Goal: Task Accomplishment & Management: Complete application form

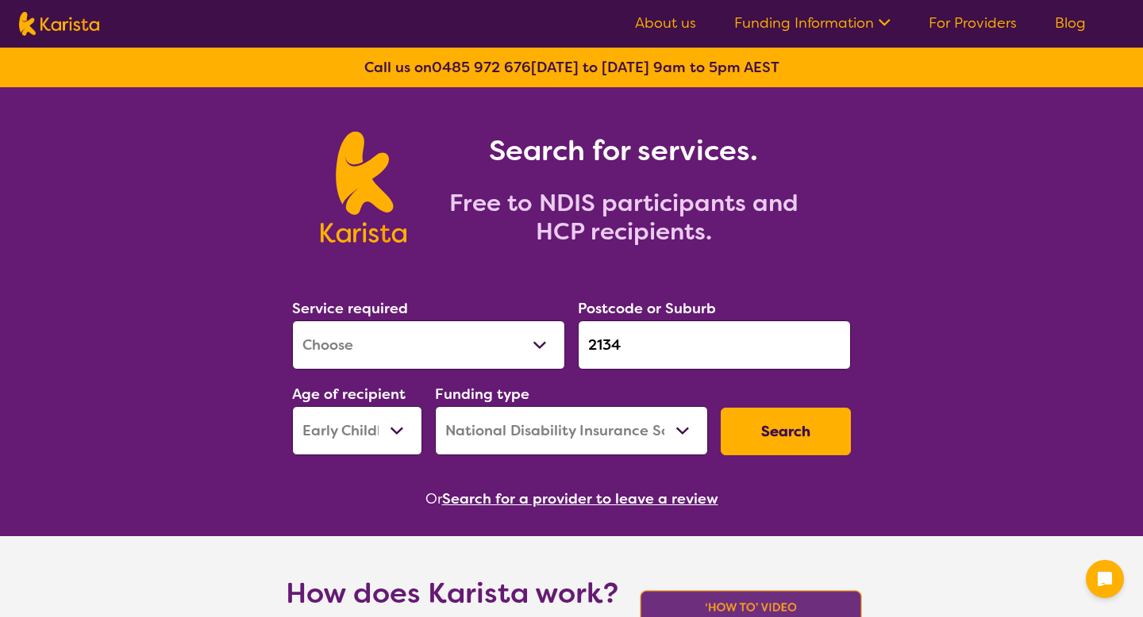
select select "[MEDICAL_DATA]"
select select "EC"
select select "NDIS"
click at [767, 421] on button "Search" at bounding box center [785, 432] width 130 height 48
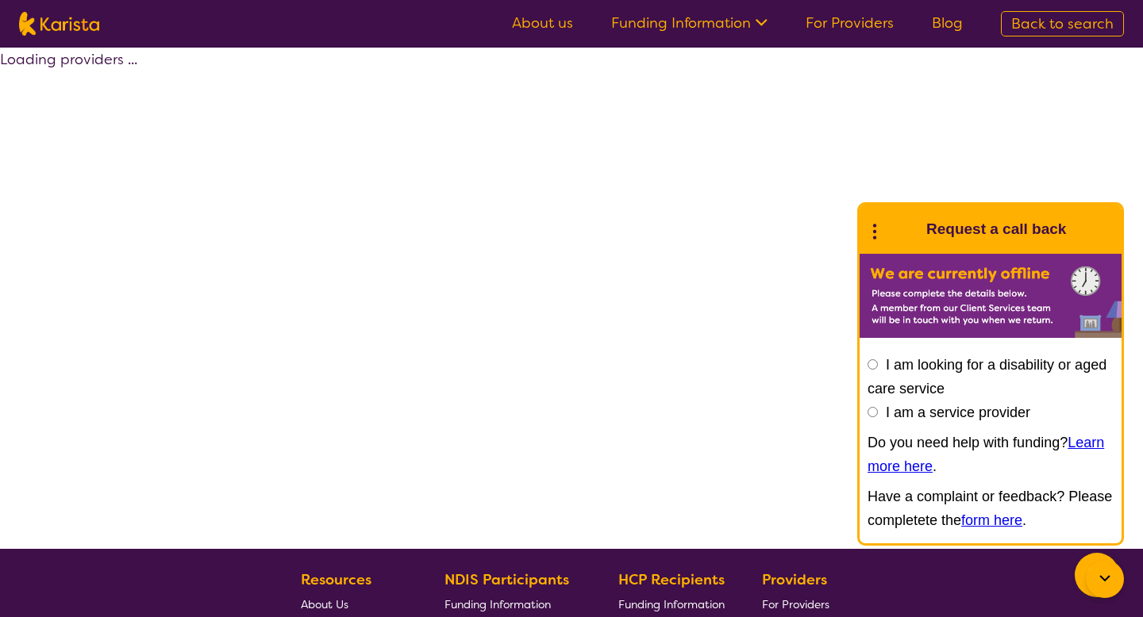
select select "by_score"
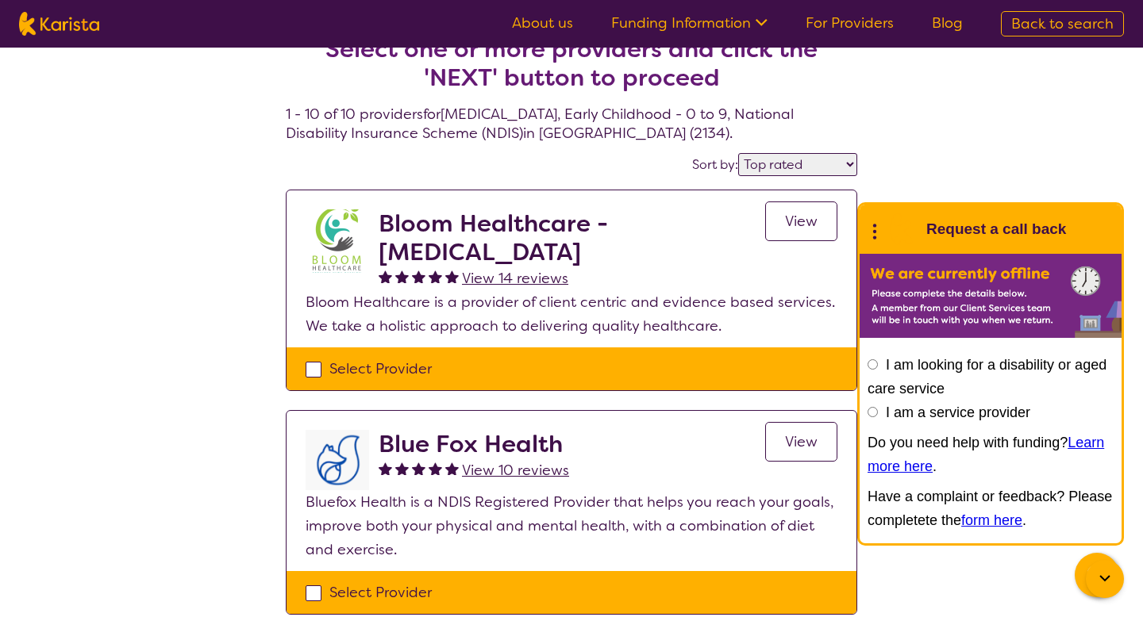
scroll to position [59, 0]
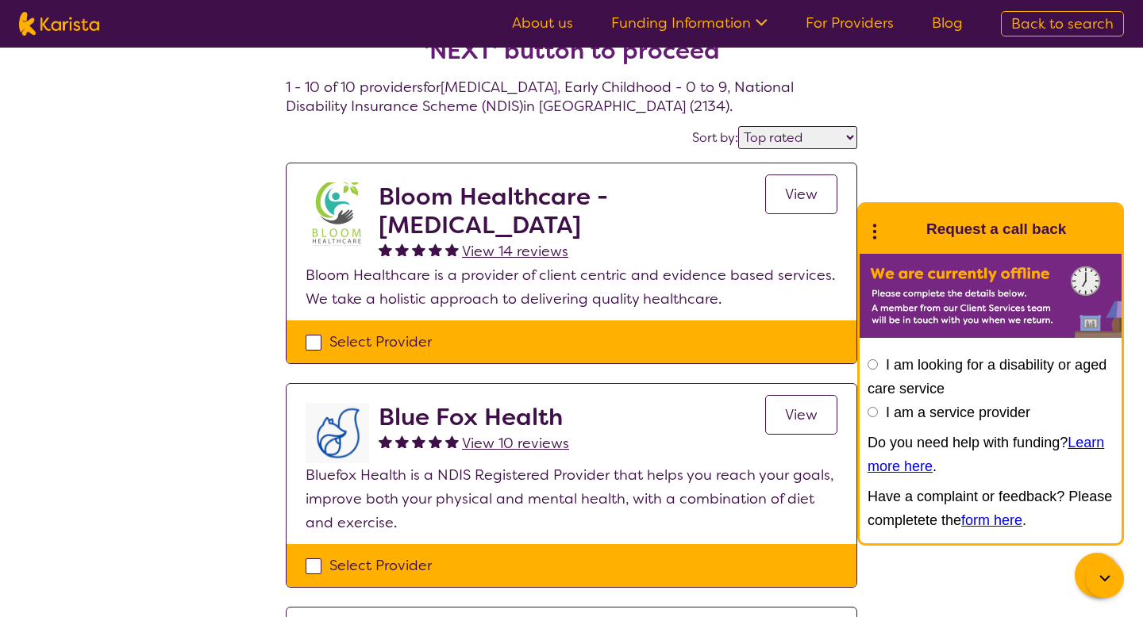
click at [613, 336] on div "Select Provider" at bounding box center [571, 342] width 532 height 24
checkbox input "true"
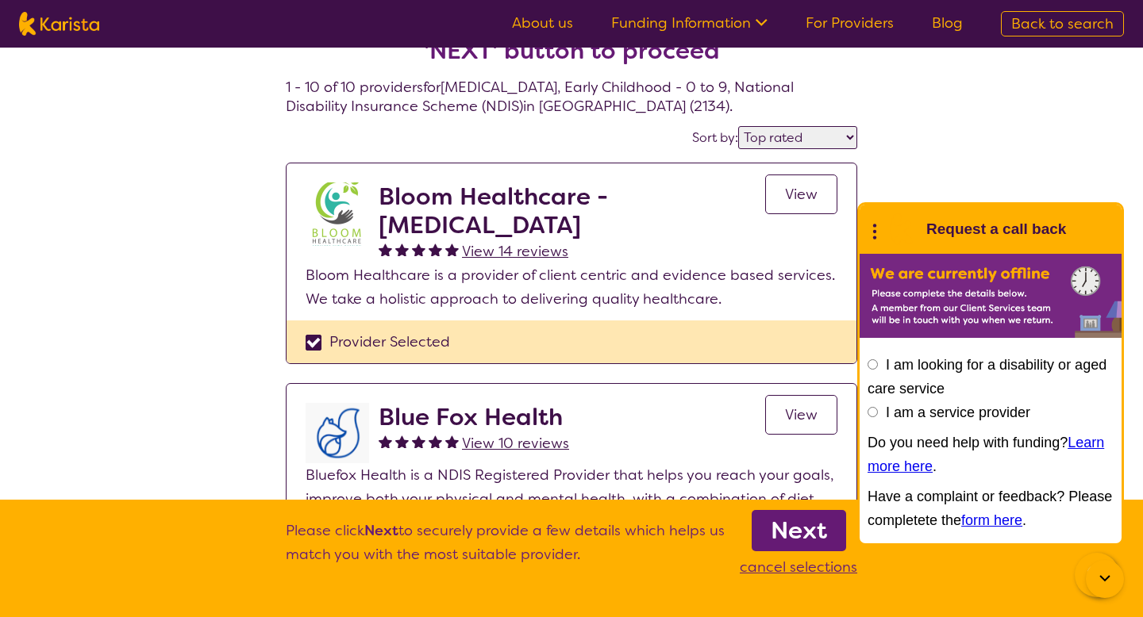
click at [751, 525] on aside "Next cancel selections" at bounding box center [797, 549] width 117 height 60
click at [766, 526] on link "Next" at bounding box center [798, 530] width 94 height 41
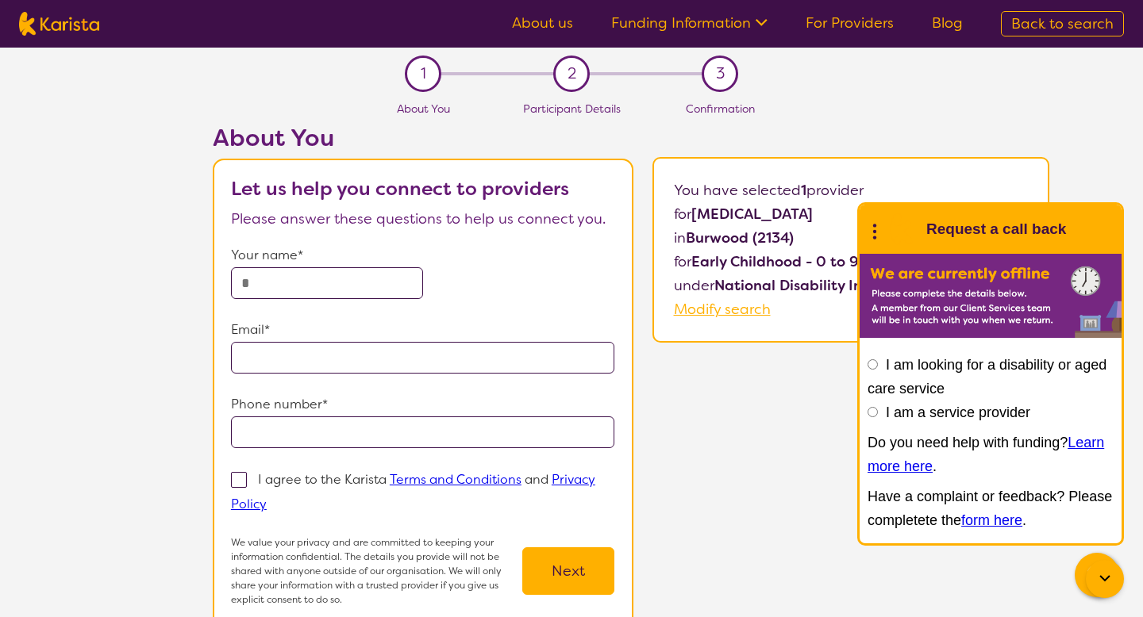
click at [377, 282] on input "text" at bounding box center [327, 283] width 192 height 32
type input "**********"
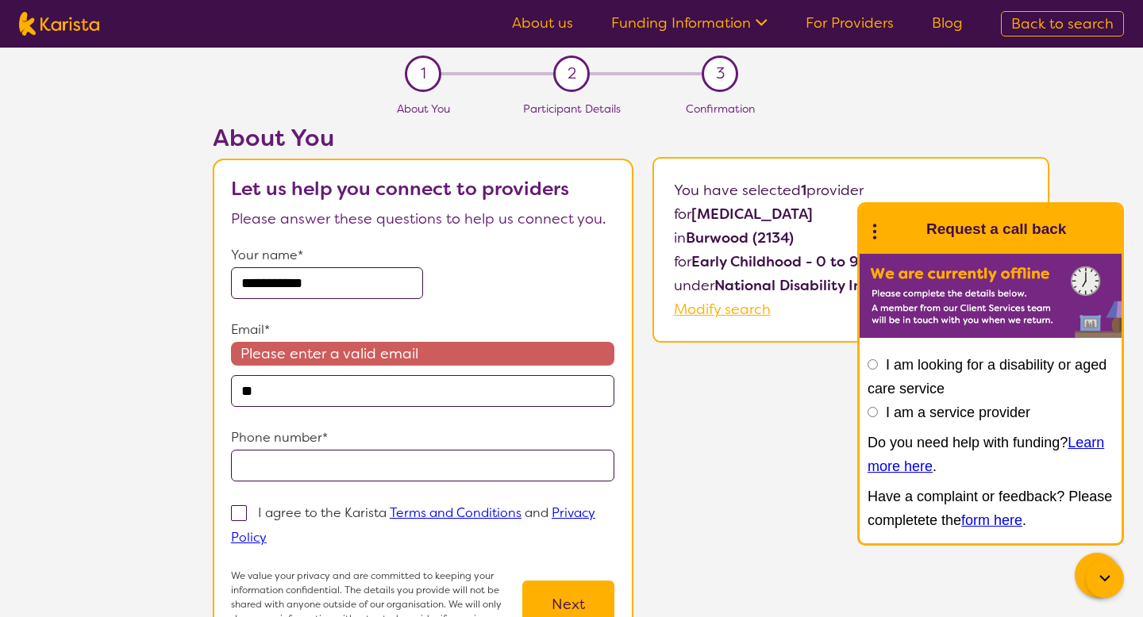
type input "**********"
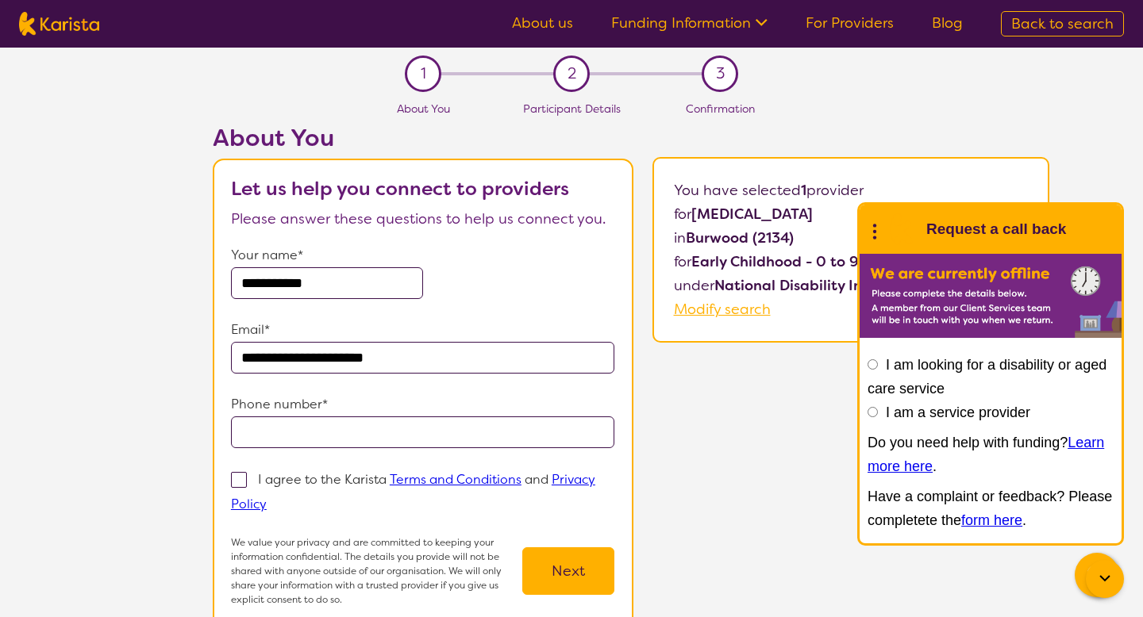
click at [313, 441] on input "tel" at bounding box center [423, 433] width 384 height 32
type input "**********"
click at [280, 480] on p "I agree to the Karista Terms and Conditions and Privacy Policy" at bounding box center [413, 491] width 364 height 41
click at [277, 498] on input "I agree to the Karista Terms and Conditions and Privacy Policy" at bounding box center [272, 503] width 10 height 10
checkbox input "true"
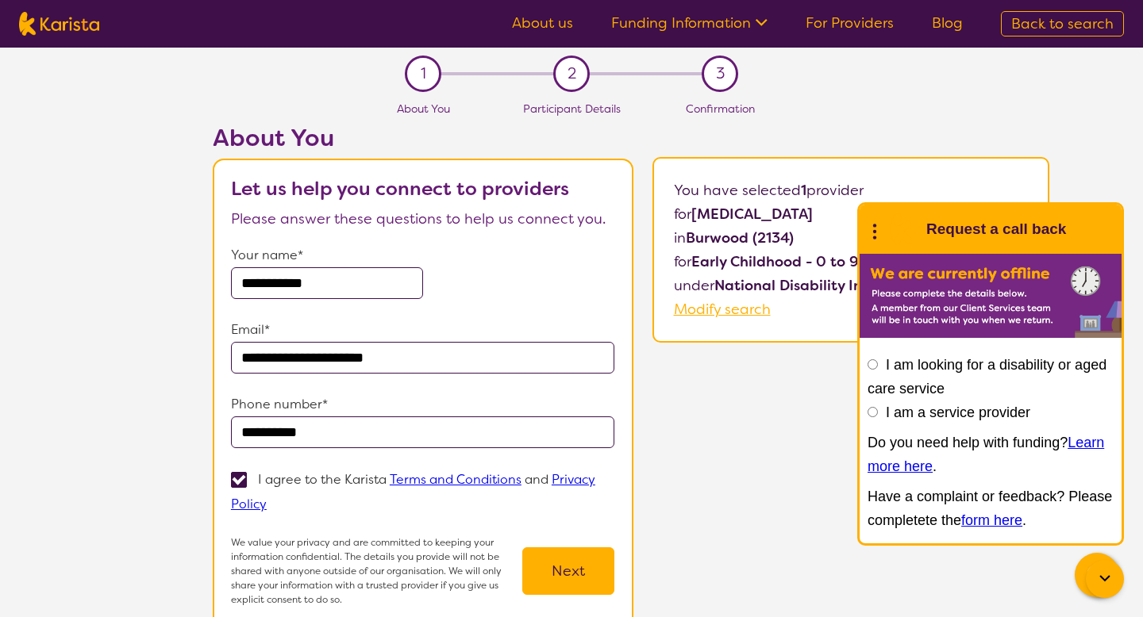
click at [563, 581] on button "Next" at bounding box center [568, 571] width 92 height 48
